Goal: Navigation & Orientation: Find specific page/section

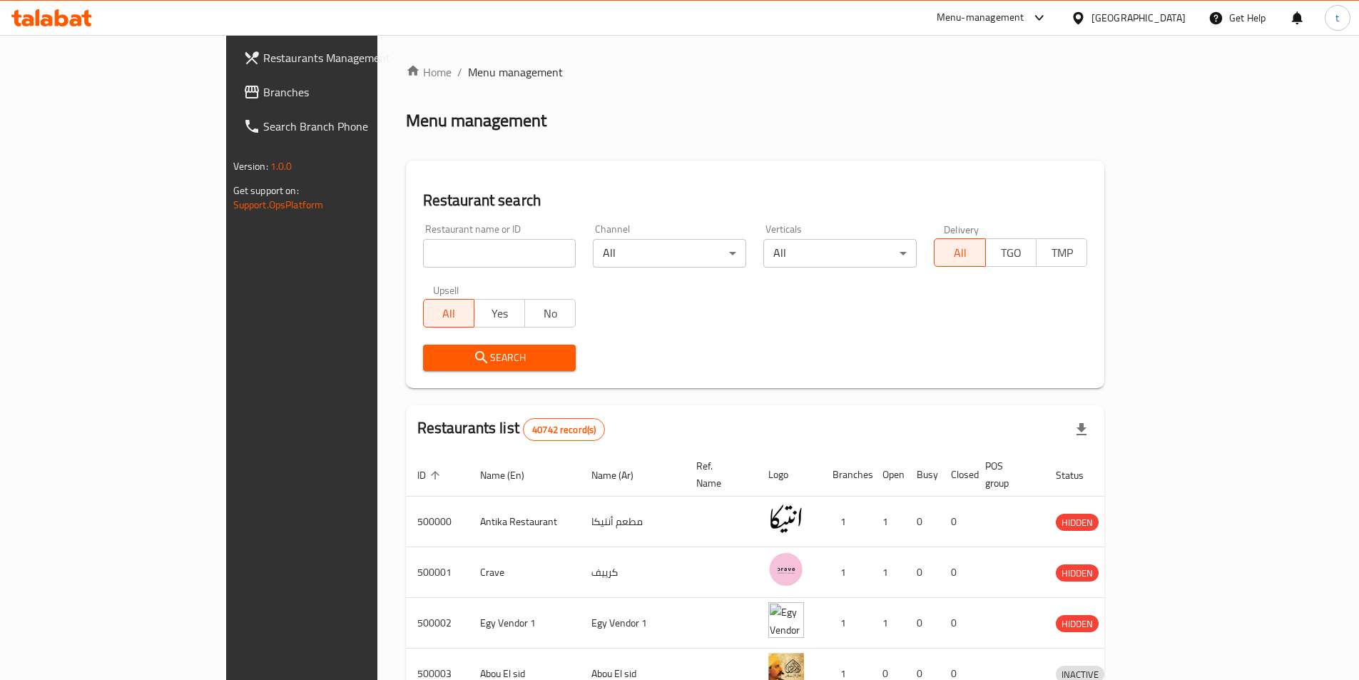
click at [1161, 14] on div "[GEOGRAPHIC_DATA]" at bounding box center [1138, 18] width 94 height 16
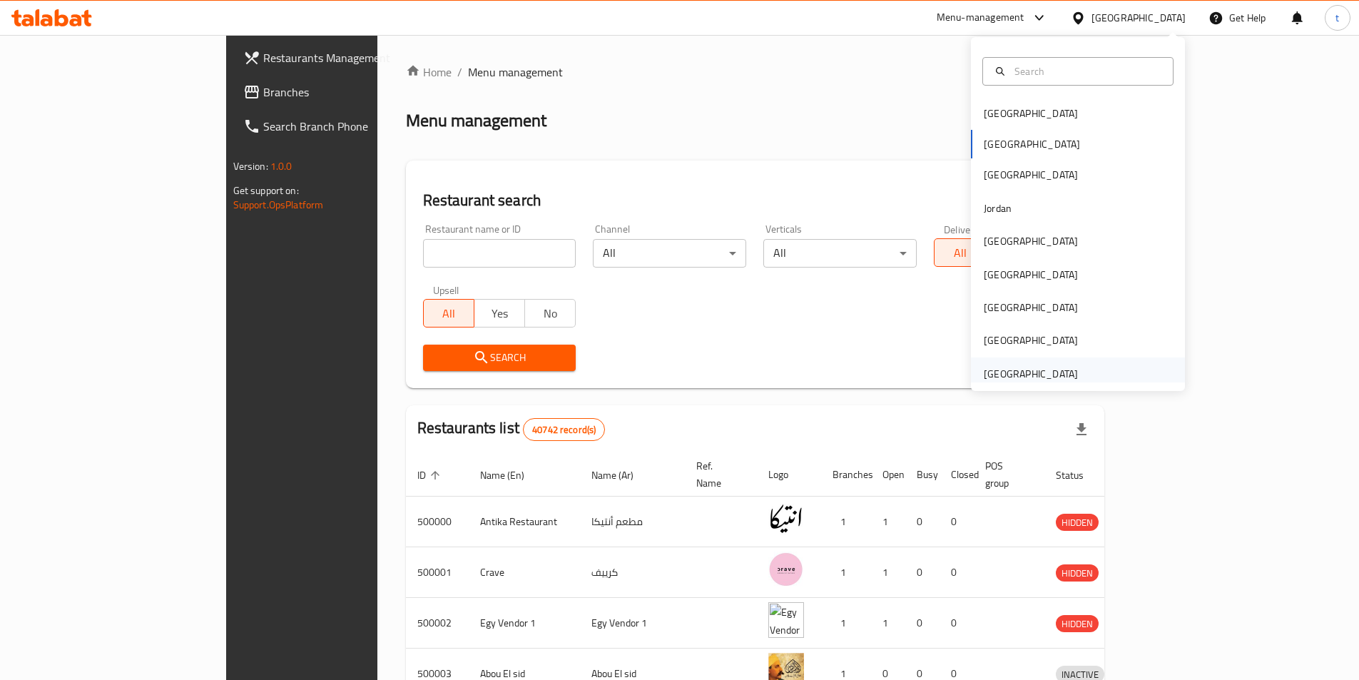
click at [1004, 374] on div "United Arab Emirates" at bounding box center [1031, 374] width 94 height 16
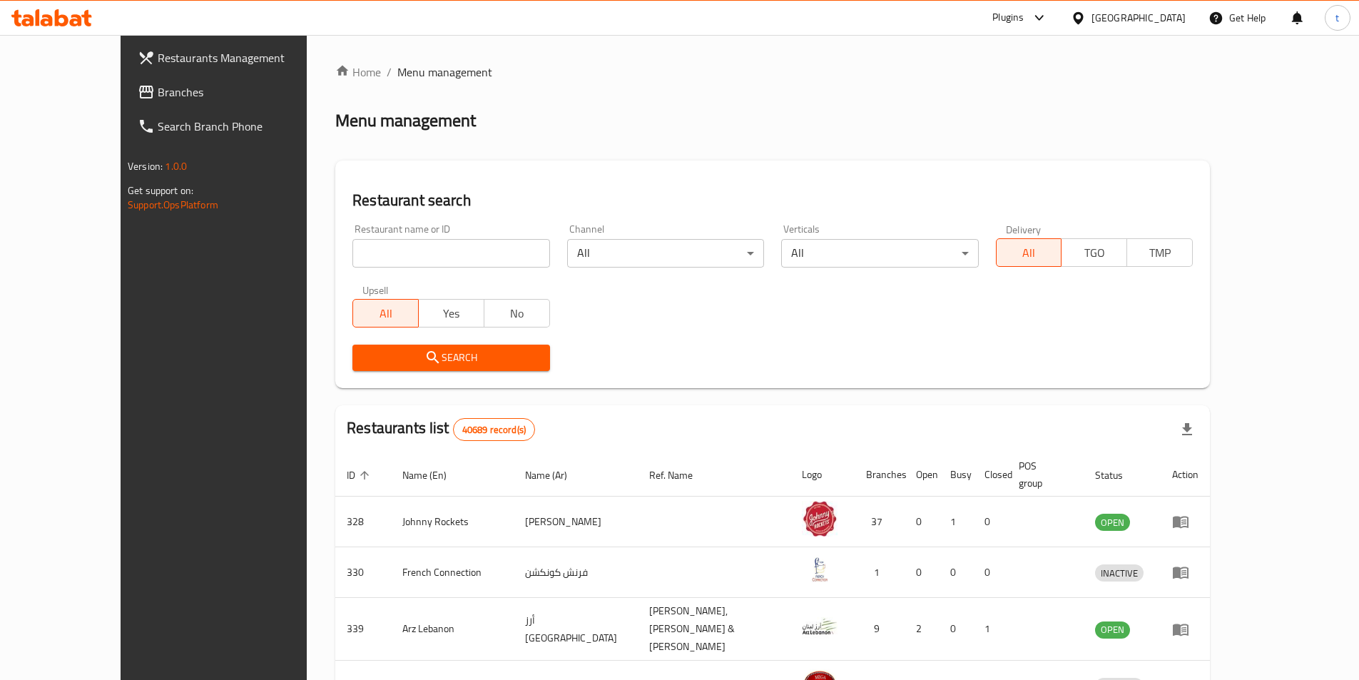
click at [158, 86] on span "Branches" at bounding box center [247, 91] width 178 height 17
